Goal: Consume media (video, audio): Consume media (video, audio)

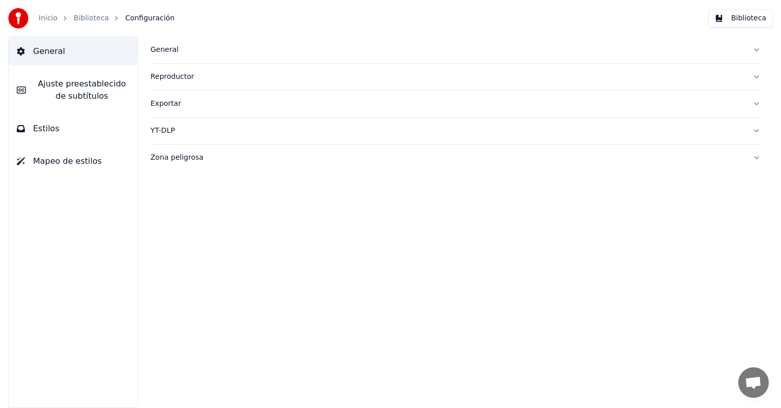
click at [83, 19] on link "Biblioteca" at bounding box center [91, 18] width 35 height 10
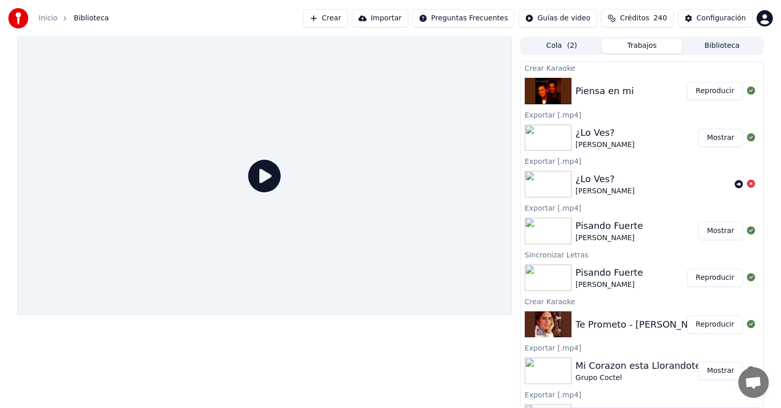
click at [692, 325] on button "Reproducir" at bounding box center [715, 324] width 56 height 18
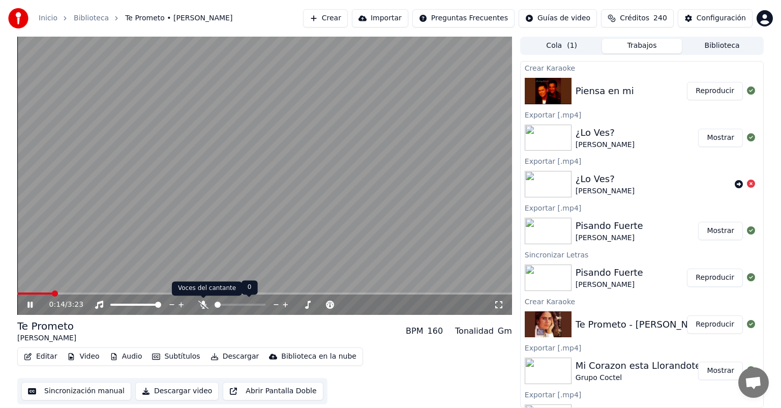
click at [198, 306] on icon at bounding box center [203, 305] width 10 height 8
click at [715, 98] on button "Reproducir" at bounding box center [715, 91] width 56 height 18
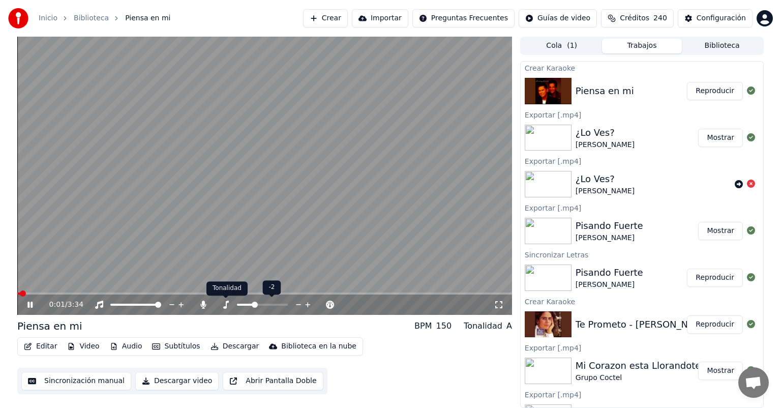
click at [227, 307] on icon at bounding box center [226, 305] width 10 height 8
click at [716, 279] on button "Reproducir" at bounding box center [715, 277] width 56 height 18
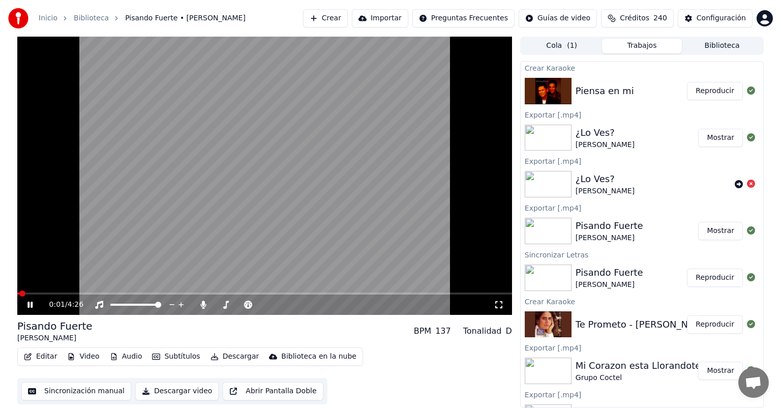
click at [708, 323] on button "Reproducir" at bounding box center [715, 324] width 56 height 18
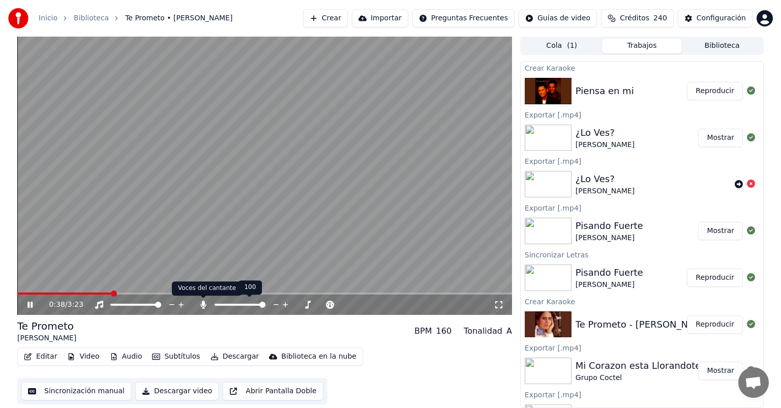
click at [202, 302] on icon at bounding box center [203, 305] width 6 height 8
click at [201, 308] on icon at bounding box center [203, 305] width 10 height 8
click at [256, 304] on span at bounding box center [247, 305] width 21 height 2
click at [220, 123] on video at bounding box center [264, 176] width 495 height 278
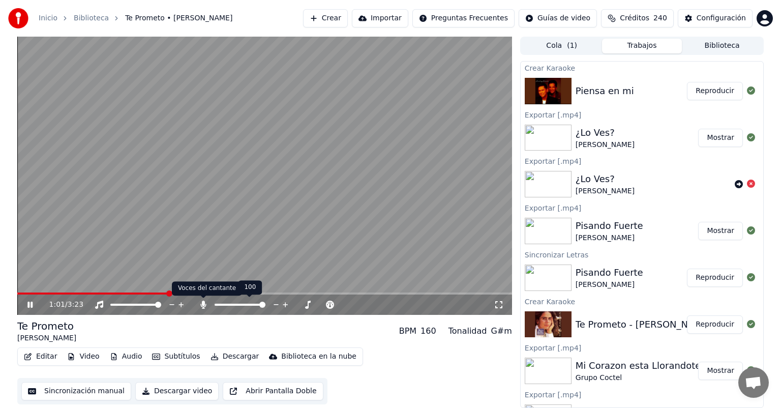
click at [201, 304] on icon at bounding box center [203, 305] width 10 height 8
click at [222, 354] on button "Descargar" at bounding box center [234, 356] width 57 height 14
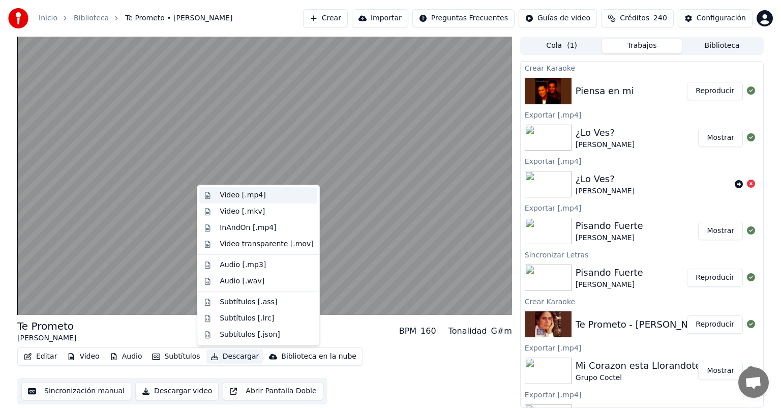
click at [240, 196] on div "Video [.mp4]" at bounding box center [243, 195] width 46 height 10
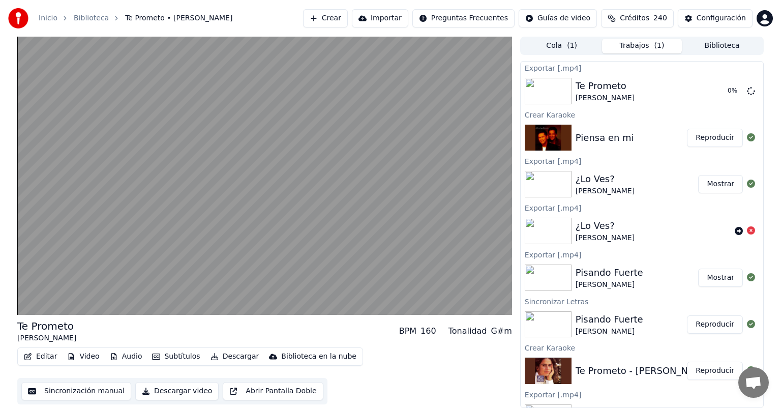
click at [707, 139] on button "Reproducir" at bounding box center [715, 138] width 56 height 18
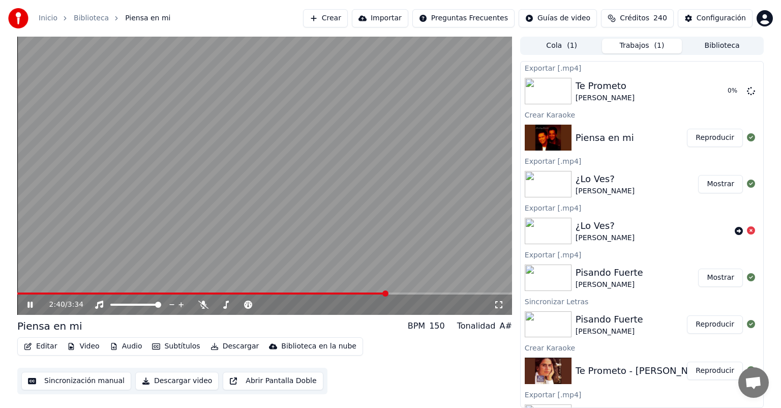
click at [386, 293] on span at bounding box center [385, 293] width 6 height 6
click at [201, 305] on icon at bounding box center [203, 305] width 10 height 8
click at [399, 290] on span at bounding box center [396, 293] width 6 height 6
click at [201, 304] on icon at bounding box center [203, 305] width 6 height 8
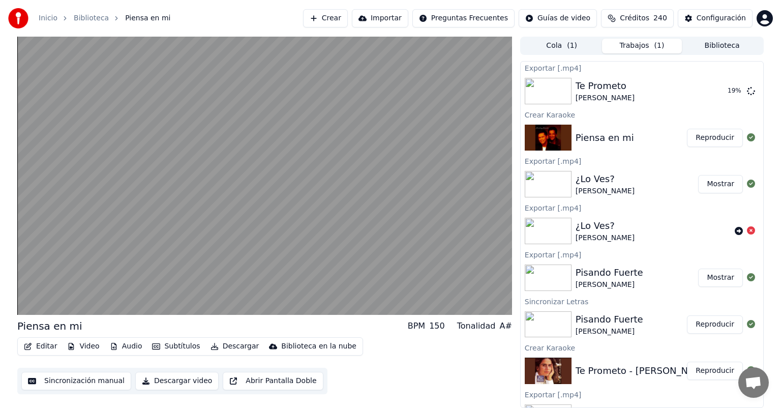
click at [220, 342] on button "Descargar" at bounding box center [234, 346] width 57 height 14
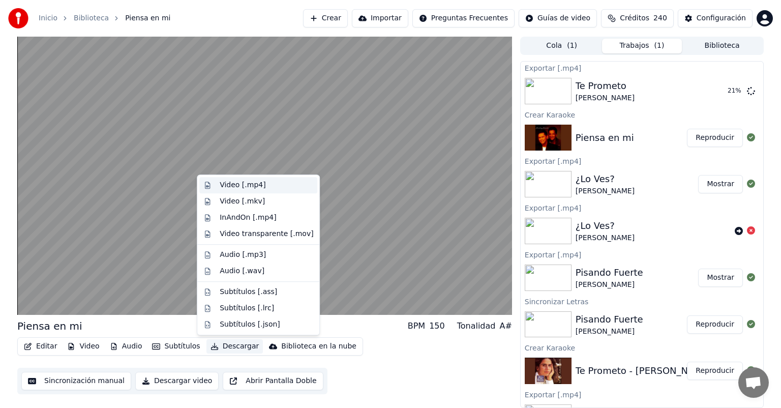
click at [236, 187] on div "Video [.mp4]" at bounding box center [243, 185] width 46 height 10
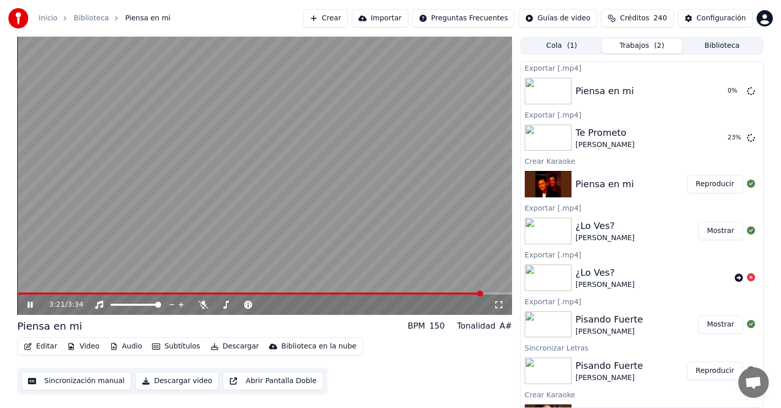
click at [27, 308] on icon at bounding box center [37, 305] width 24 height 8
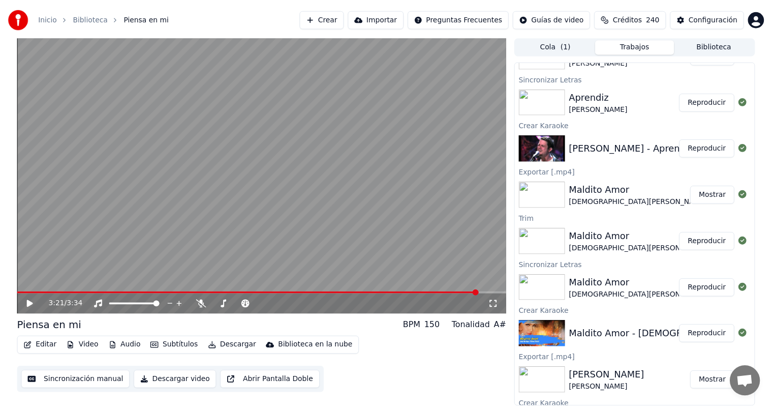
scroll to position [774, 0]
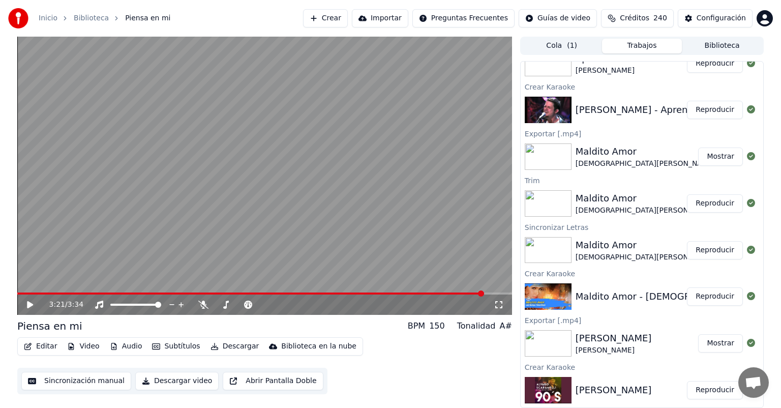
click at [707, 51] on button "Biblioteca" at bounding box center [722, 46] width 80 height 15
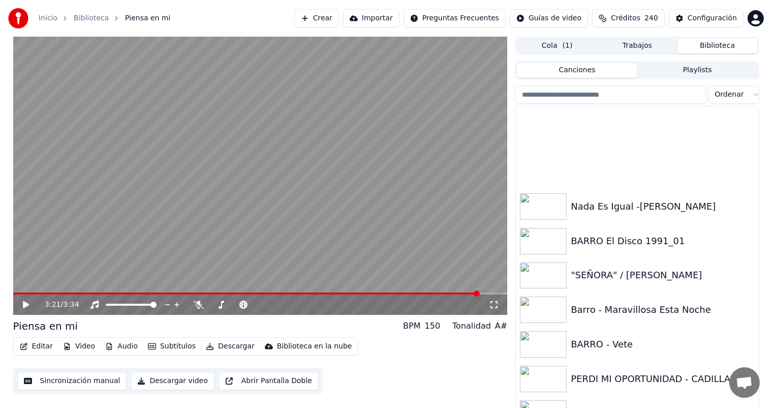
scroll to position [9461, 0]
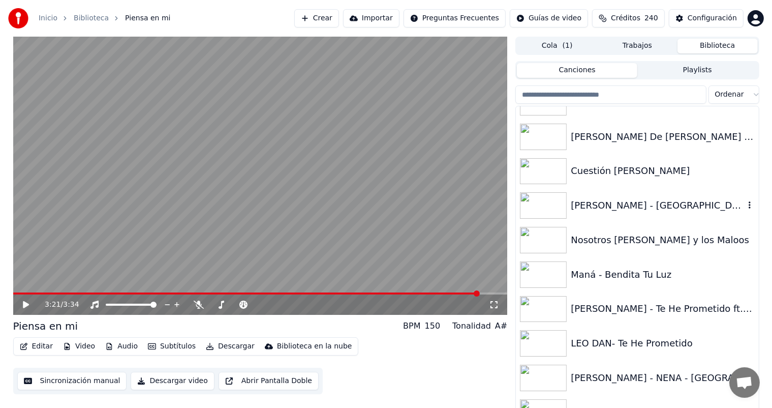
click at [626, 209] on div "[PERSON_NAME] - [GEOGRAPHIC_DATA][PERSON_NAME]" at bounding box center [657, 205] width 173 height 14
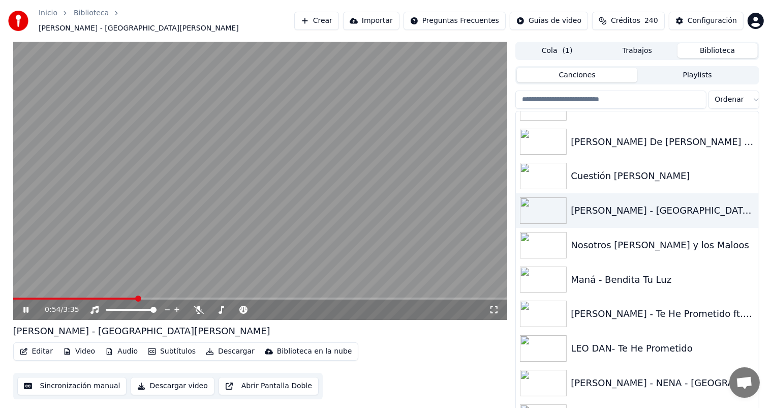
click at [5, 368] on div "0:54 / 3:35 [PERSON_NAME] - San [PERSON_NAME] Editar Video Audio Subtítulos Des…" at bounding box center [386, 229] width 763 height 375
click at [625, 97] on input "search" at bounding box center [611, 100] width 191 height 18
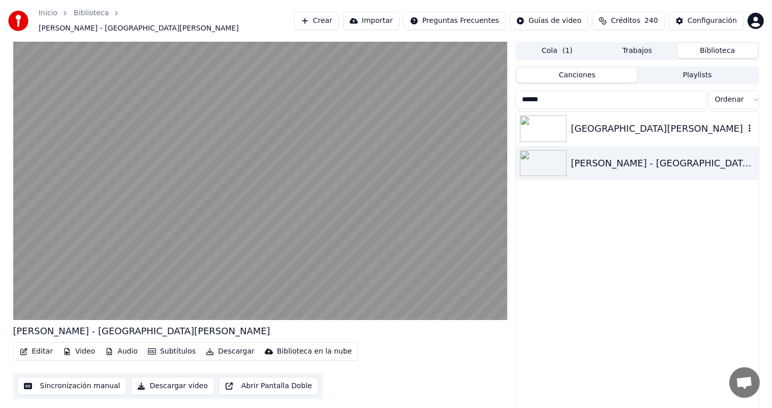
type input "******"
click at [605, 122] on div "[GEOGRAPHIC_DATA][PERSON_NAME]" at bounding box center [657, 129] width 173 height 14
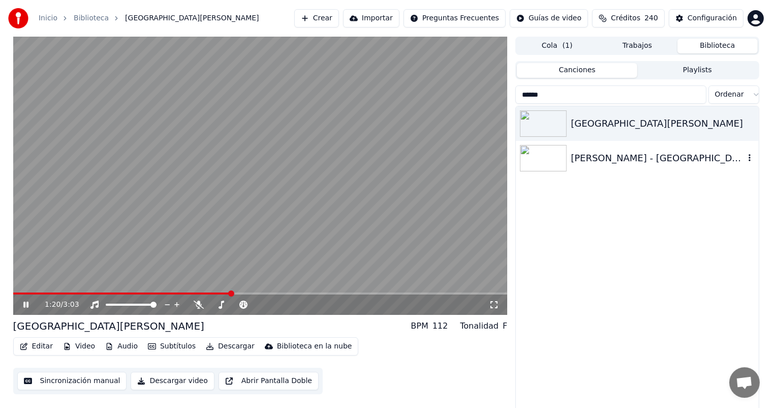
click at [598, 158] on div "[PERSON_NAME] - [GEOGRAPHIC_DATA][PERSON_NAME]" at bounding box center [657, 158] width 173 height 14
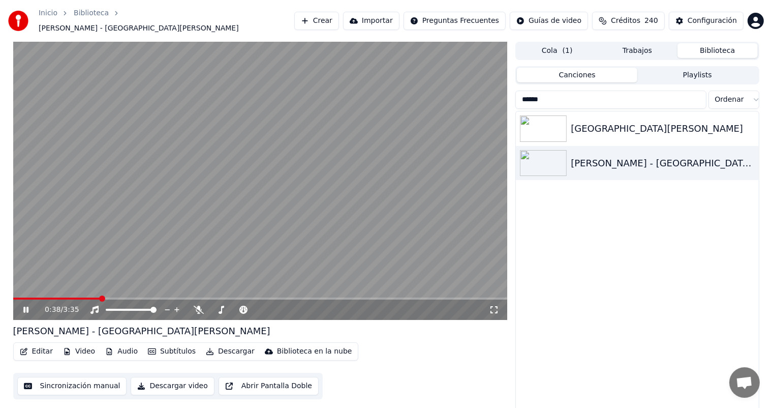
click at [99, 297] on span at bounding box center [260, 298] width 495 height 2
click at [201, 306] on icon at bounding box center [199, 310] width 10 height 8
click at [353, 297] on span at bounding box center [260, 298] width 495 height 2
click at [26, 307] on icon at bounding box center [25, 310] width 5 height 6
click at [702, 49] on button "Biblioteca" at bounding box center [718, 50] width 80 height 15
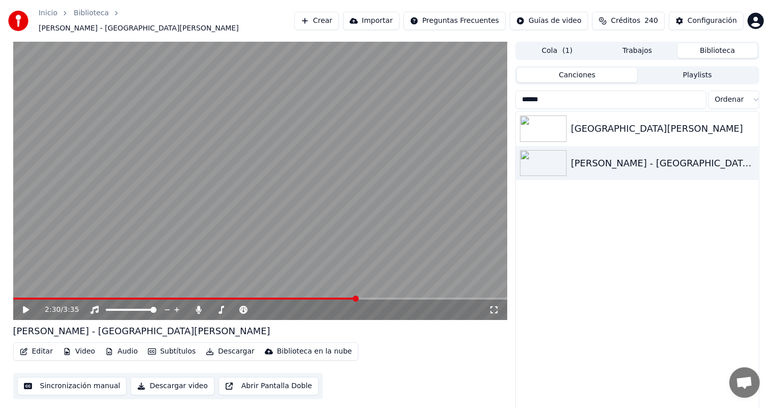
click at [617, 102] on input "******" at bounding box center [611, 100] width 191 height 18
click at [696, 98] on input "******" at bounding box center [611, 100] width 191 height 18
click at [696, 94] on input "******" at bounding box center [611, 100] width 191 height 18
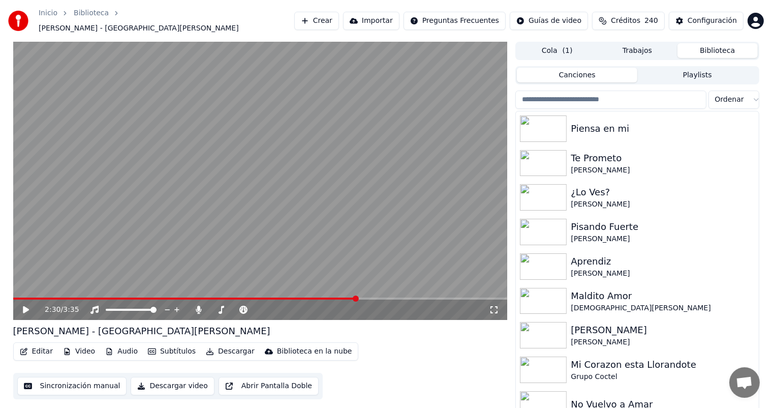
click at [639, 99] on input "search" at bounding box center [611, 100] width 191 height 18
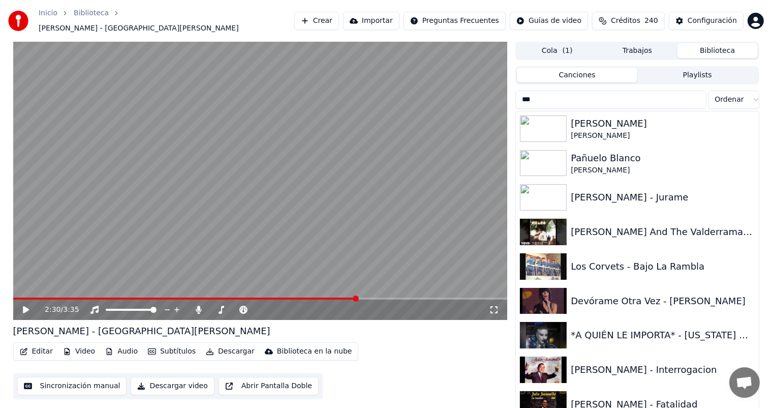
type input "****"
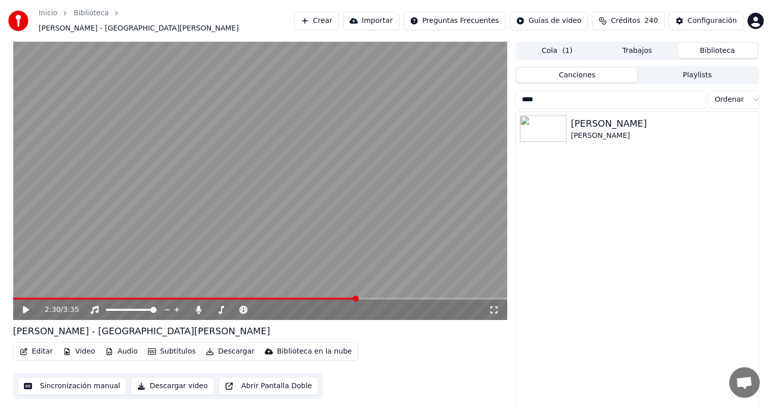
click at [693, 93] on input "****" at bounding box center [611, 100] width 191 height 18
click at [697, 94] on input "****" at bounding box center [611, 100] width 191 height 18
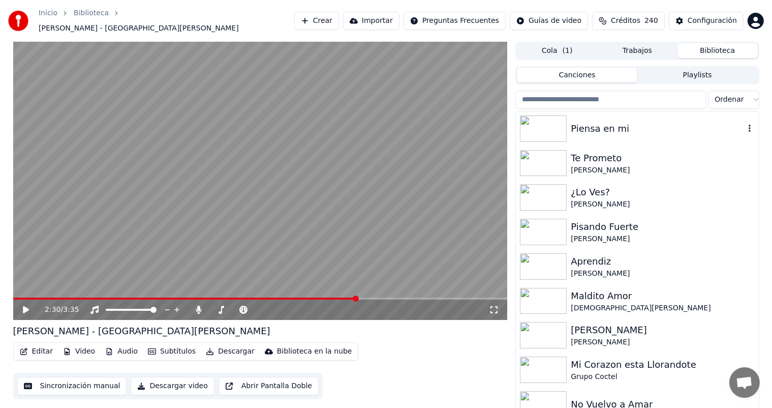
click at [651, 123] on div "Piensa en mi" at bounding box center [657, 129] width 173 height 14
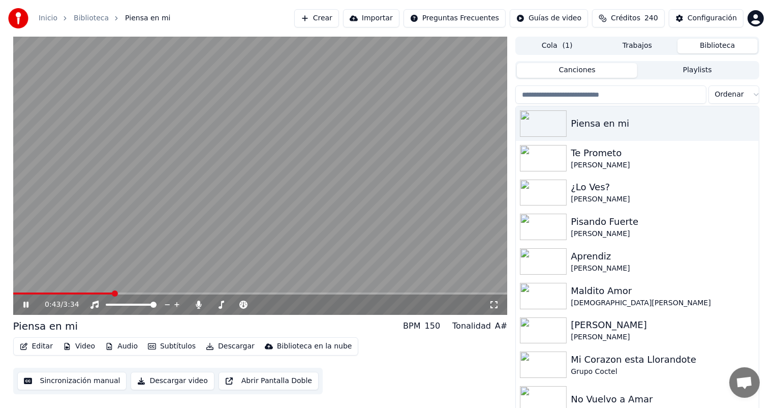
click at [337, 257] on video at bounding box center [260, 176] width 495 height 278
click at [10, 336] on div "0:43 / 3:34 Piensa en mi BPM 150 Tonalidad A# Editar Video Audio Subtítulos Des…" at bounding box center [386, 224] width 763 height 375
click at [197, 303] on icon at bounding box center [199, 305] width 10 height 8
